Goal: Transaction & Acquisition: Download file/media

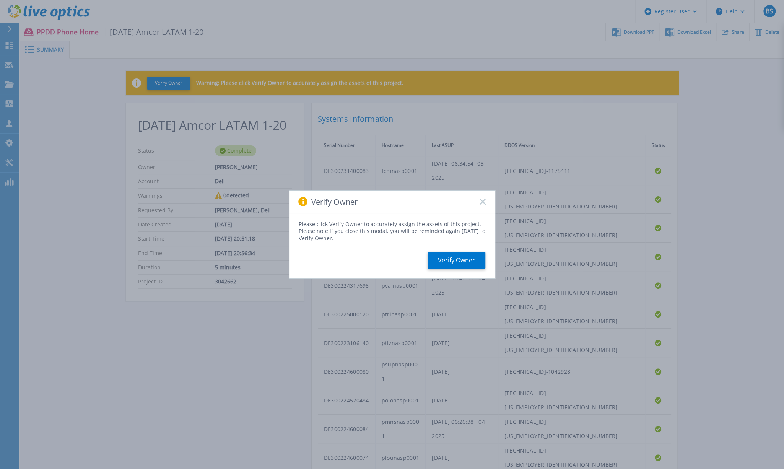
click at [481, 200] on rect at bounding box center [482, 202] width 7 height 7
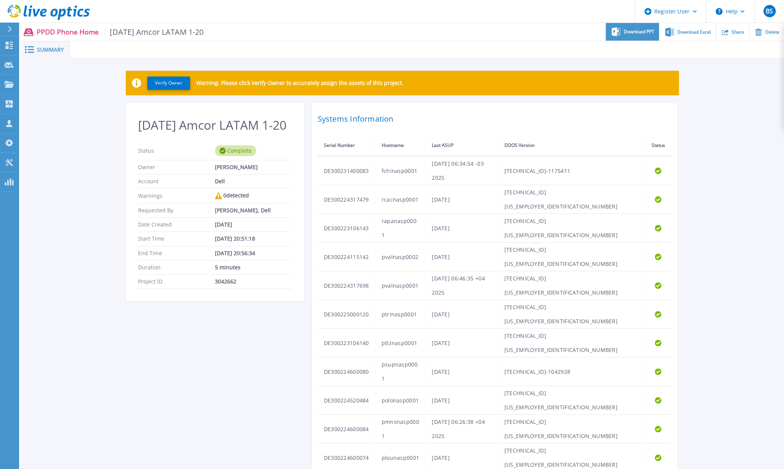
click at [633, 30] on span "Download PPT" at bounding box center [639, 31] width 31 height 5
click at [681, 32] on span "Download Excel" at bounding box center [695, 31] width 34 height 5
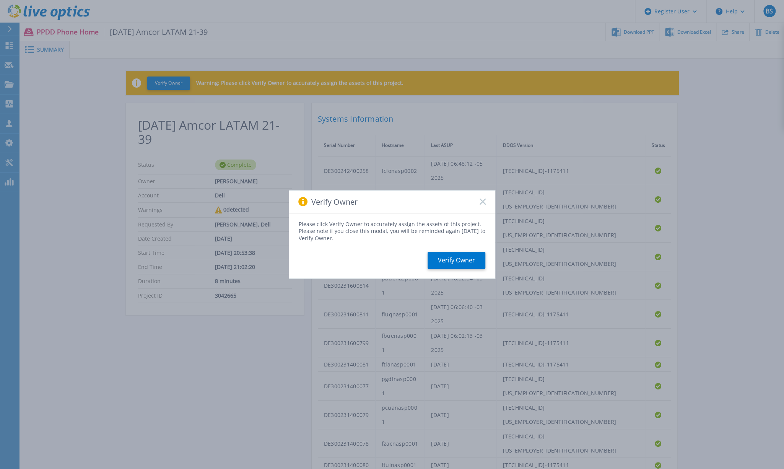
click at [482, 199] on icon at bounding box center [483, 202] width 6 height 6
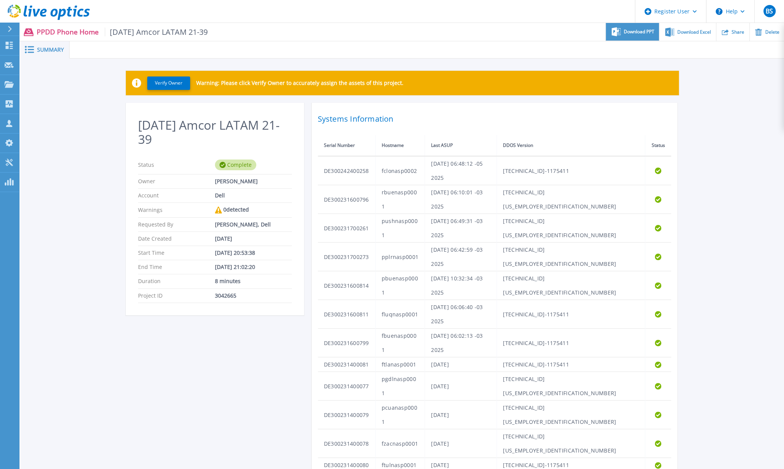
click at [632, 29] on span "Download PPT" at bounding box center [639, 31] width 31 height 5
click at [704, 34] on span "Download Excel" at bounding box center [695, 31] width 34 height 5
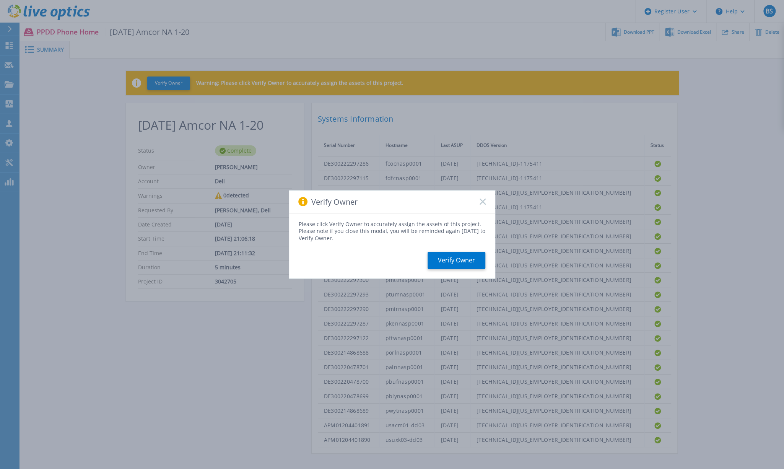
click at [479, 201] on div "Verify Owner" at bounding box center [392, 202] width 206 height 23
click at [481, 199] on rect at bounding box center [482, 202] width 7 height 7
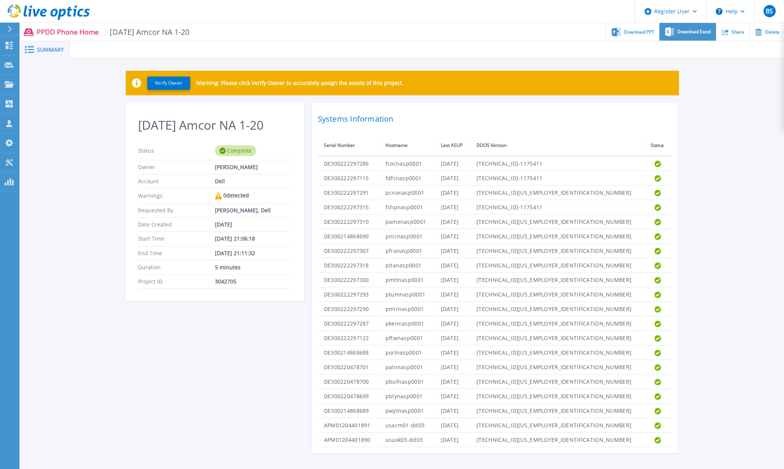
click at [688, 30] on span "Download Excel" at bounding box center [695, 31] width 34 height 5
click at [641, 31] on span "Download PPT" at bounding box center [639, 31] width 31 height 5
click at [768, 80] on div "Verify Owner Warning: Please click Verify Owner to accurately assign the assets…" at bounding box center [402, 262] width 764 height 406
click at [513, 35] on ul "Download PPT Download Excel Share Delete" at bounding box center [486, 32] width 595 height 18
click at [641, 32] on span "Download PPT" at bounding box center [639, 31] width 31 height 5
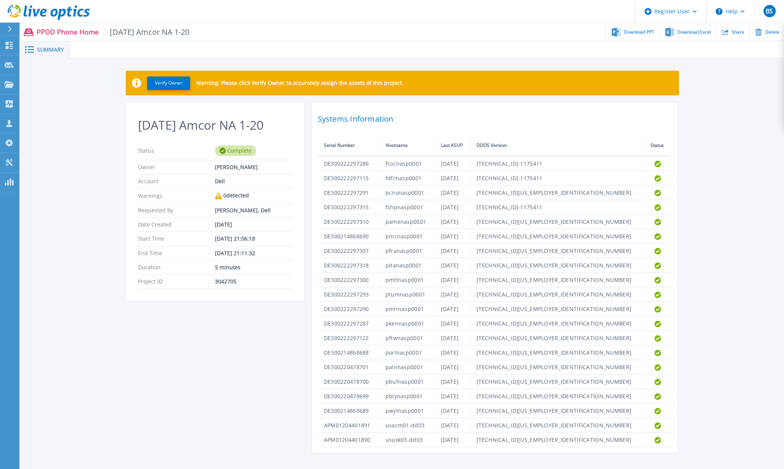
click at [748, 101] on div "Verify Owner Warning: Please click Verify Owner to accurately assign the assets…" at bounding box center [402, 262] width 764 height 406
click at [694, 32] on span "Download Excel" at bounding box center [695, 31] width 34 height 5
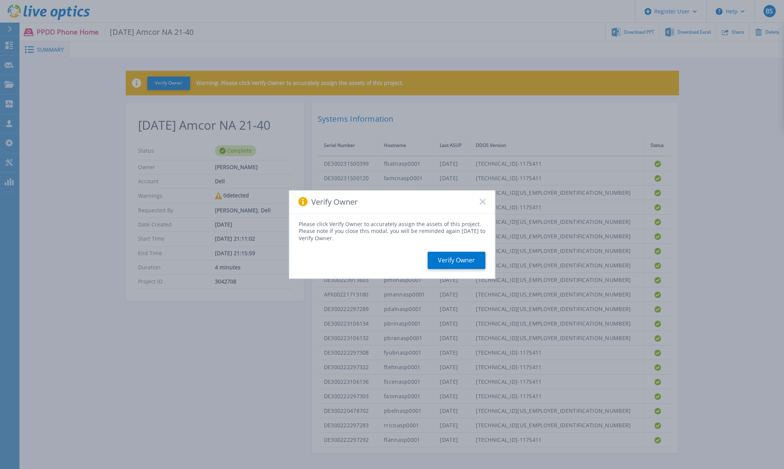
click at [484, 204] on icon at bounding box center [483, 202] width 6 height 6
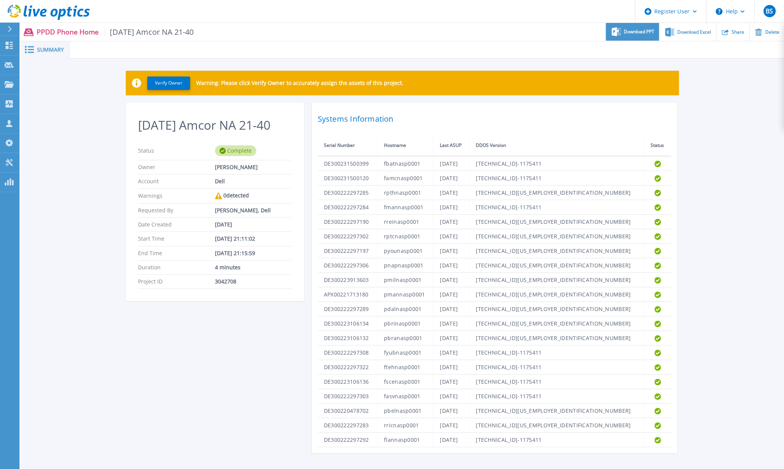
click at [644, 28] on div "Download PPT" at bounding box center [632, 32] width 53 height 18
click at [632, 30] on span "Download PPT" at bounding box center [639, 31] width 31 height 5
click at [744, 101] on div "Verify Owner Warning: Please click Verify Owner to accurately assign the assets…" at bounding box center [402, 262] width 764 height 406
click at [700, 31] on span "Download Excel" at bounding box center [695, 31] width 34 height 5
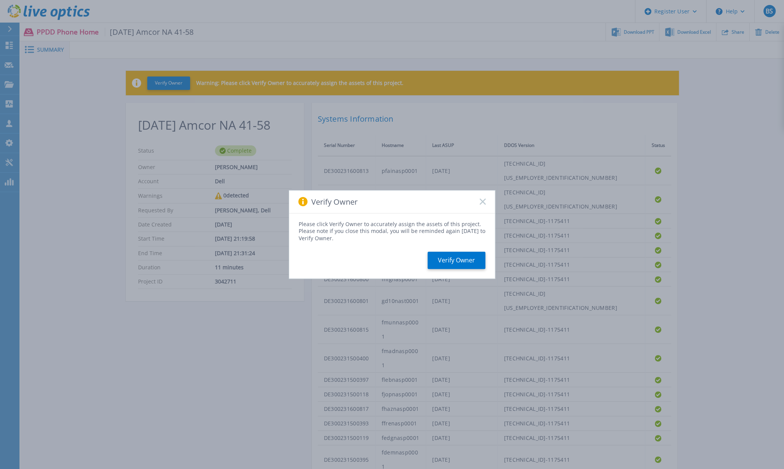
click at [483, 199] on icon at bounding box center [483, 202] width 6 height 6
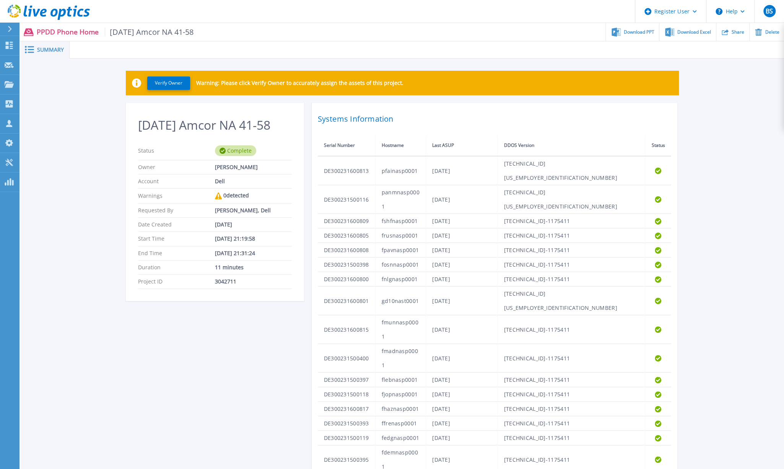
click at [768, 83] on div "Verify Owner Warning: Please click Verify Owner to accurately assign the assets…" at bounding box center [402, 297] width 764 height 476
click at [637, 33] on span "Download PPT" at bounding box center [639, 31] width 31 height 5
click at [698, 33] on span "Download Excel" at bounding box center [695, 31] width 34 height 5
click at [38, 190] on div "Verify Owner Warning: Please click Verify Owner to accurately assign the assets…" at bounding box center [402, 297] width 764 height 476
